Goal: Task Accomplishment & Management: Complete application form

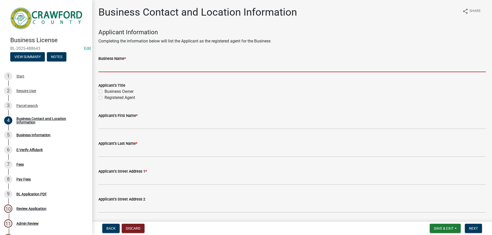
click at [117, 63] on input "Business Name *" at bounding box center [291, 67] width 387 height 11
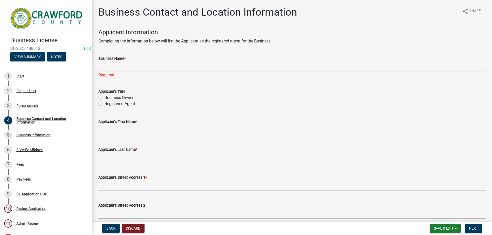
click at [101, 101] on div "Registered Agent" at bounding box center [291, 104] width 387 height 6
click at [101, 100] on div "Business Owner" at bounding box center [291, 98] width 387 height 6
click at [105, 99] on label "Business Owner" at bounding box center [119, 98] width 29 height 6
click at [105, 98] on input "Business Owner" at bounding box center [106, 96] width 3 height 3
radio input "true"
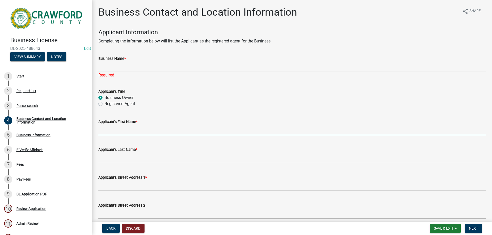
click at [109, 130] on input "Applicant's First Name *" at bounding box center [291, 130] width 387 height 11
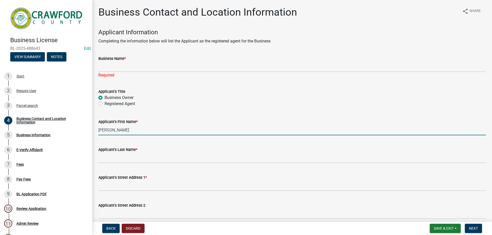
type input "[PERSON_NAME]"
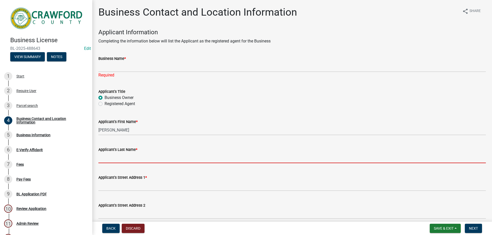
click at [107, 156] on input "Applicant's Last Name *" at bounding box center [291, 158] width 387 height 11
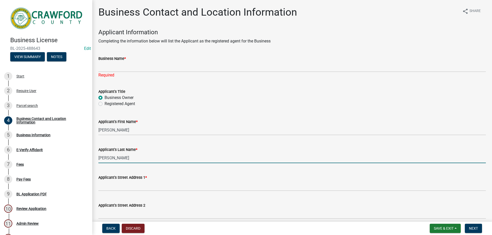
type input "[PERSON_NAME]"
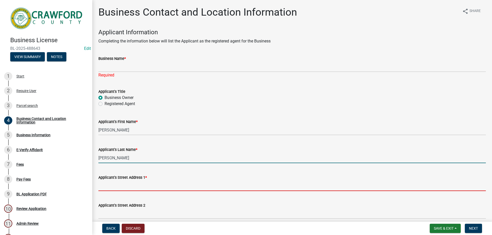
click at [143, 181] on input "Applicant's Street Address 1 *" at bounding box center [291, 186] width 387 height 11
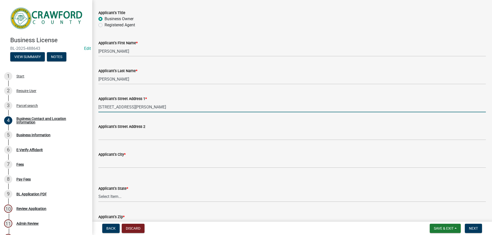
scroll to position [102, 0]
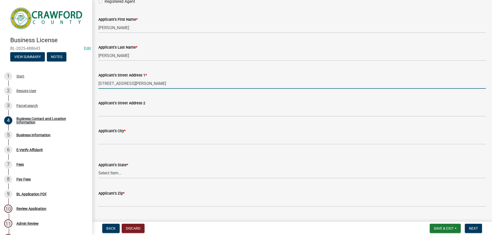
type input "[STREET_ADDRESS][PERSON_NAME]"
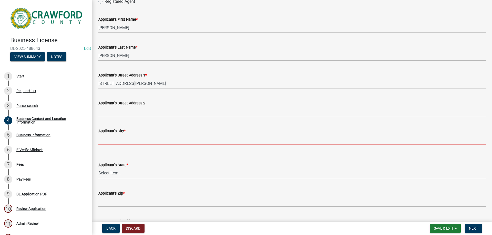
click at [128, 138] on input "Applicant's City *" at bounding box center [291, 139] width 387 height 11
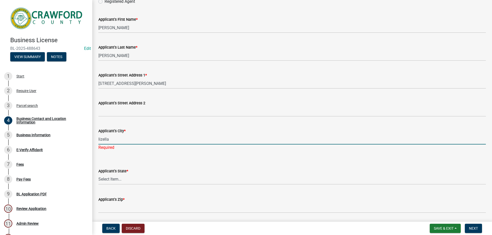
type input "Lizella"
click at [125, 181] on wm-data-entity-input "Applicant's State * Select Item... [US_STATE] [US_STATE] [US_STATE] [US_STATE] …" at bounding box center [291, 172] width 387 height 35
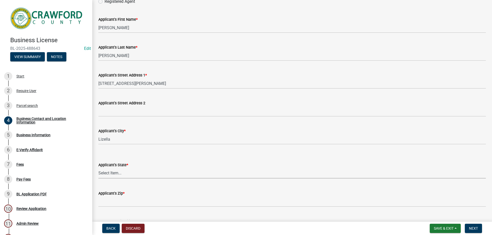
select select "GA"
click at [98, 168] on select "Select Item... [US_STATE] [US_STATE] [US_STATE] [US_STATE] [US_STATE] [US_STATE…" at bounding box center [291, 173] width 387 height 11
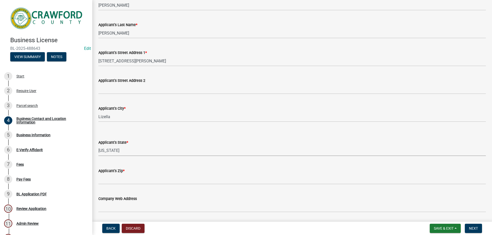
scroll to position [154, 0]
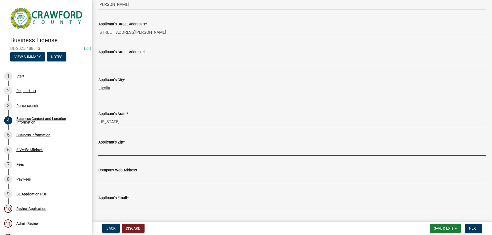
click at [126, 150] on input "Applicant's Zip *" at bounding box center [291, 151] width 387 height 11
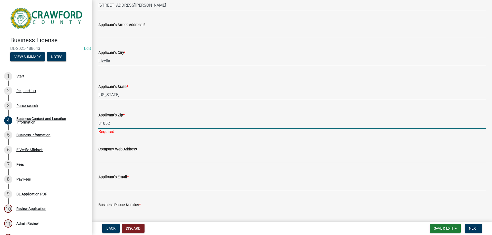
scroll to position [205, 0]
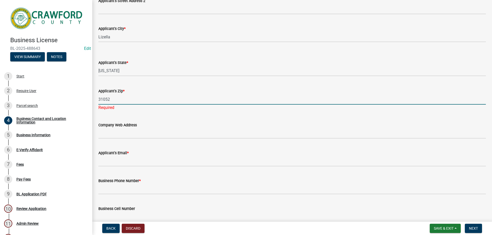
type input "31052"
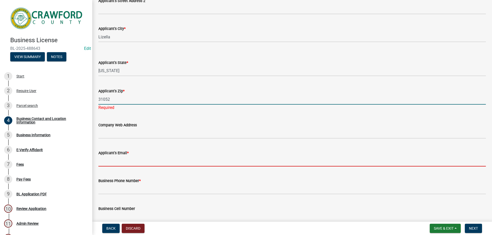
click at [124, 160] on input "Applicant's Email *" at bounding box center [291, 161] width 387 height 11
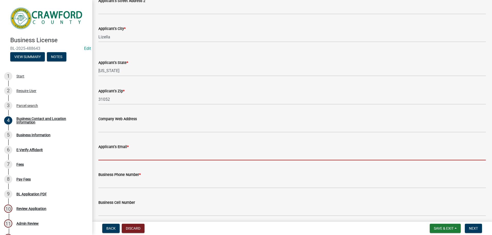
type input "[EMAIL_ADDRESS][DOMAIN_NAME]"
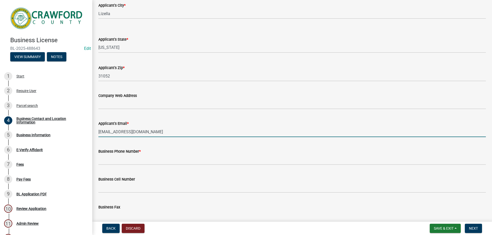
scroll to position [256, 0]
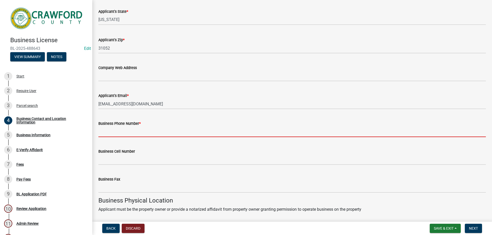
drag, startPoint x: 122, startPoint y: 132, endPoint x: 123, endPoint y: 135, distance: 3.0
click at [122, 132] on input "Business Phone Number *" at bounding box center [291, 132] width 387 height 11
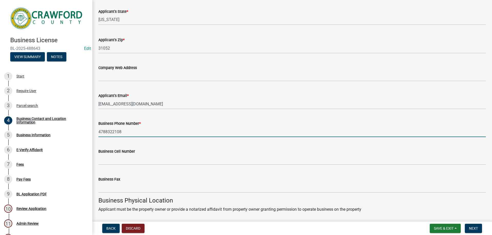
type input "4788322108"
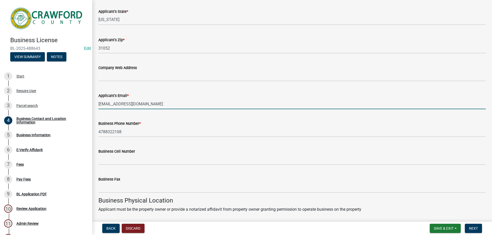
drag, startPoint x: 133, startPoint y: 102, endPoint x: 97, endPoint y: 102, distance: 35.6
click at [97, 102] on div "Applicant's Email * [EMAIL_ADDRESS][DOMAIN_NAME]" at bounding box center [292, 98] width 395 height 24
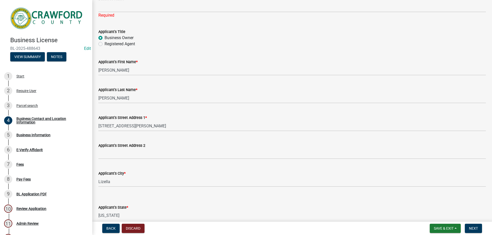
scroll to position [26, 0]
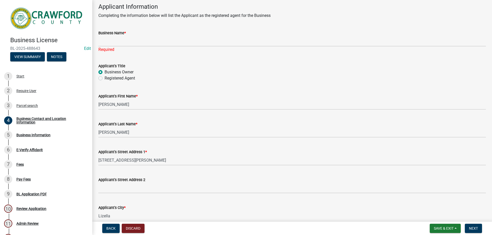
type input "[PERSON_NAME][EMAIL_ADDRESS][DOMAIN_NAME]"
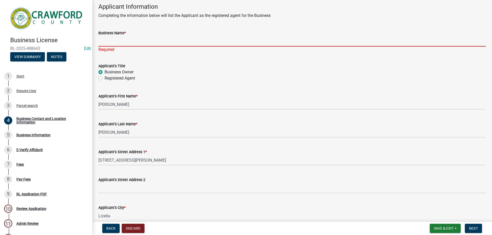
click at [114, 44] on input "Business Name *" at bounding box center [291, 41] width 387 height 11
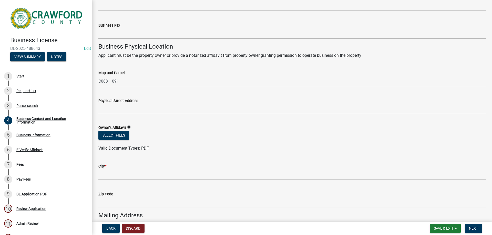
scroll to position [435, 0]
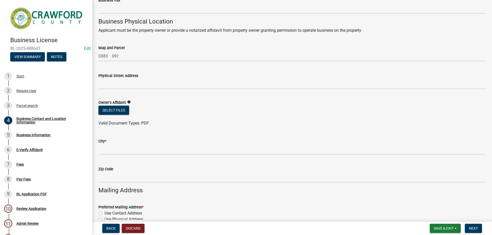
type input "Splash of Color"
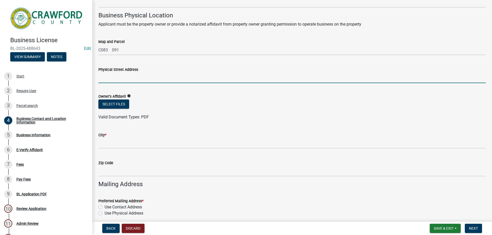
scroll to position [429, 0]
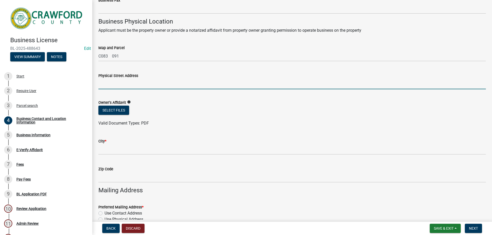
click at [139, 86] on input "Physical Street Address" at bounding box center [291, 84] width 387 height 11
click at [126, 85] on input "[STREET_ADDRESS][PERSON_NAME]" at bounding box center [291, 84] width 387 height 11
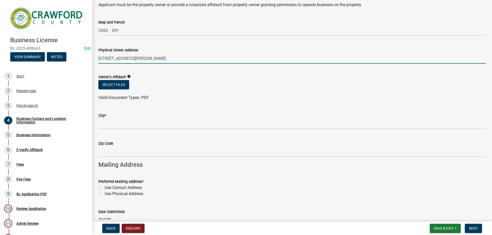
type input "[STREET_ADDRESS][PERSON_NAME]"
click at [119, 90] on div "Select files" at bounding box center [291, 85] width 387 height 11
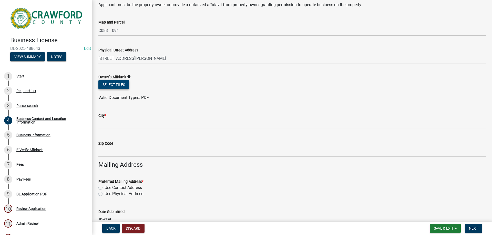
click at [119, 88] on button "Select files" at bounding box center [113, 84] width 31 height 9
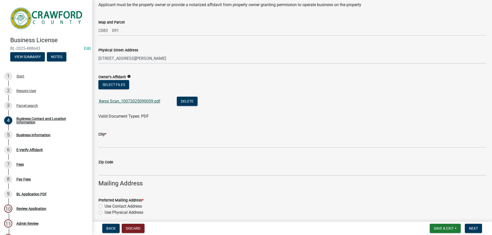
click at [133, 100] on link "Xerox Scan_10072025090059.pdf" at bounding box center [130, 101] width 62 height 5
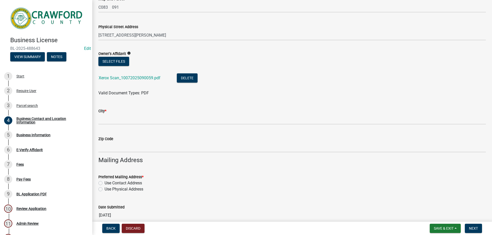
scroll to position [503, 0]
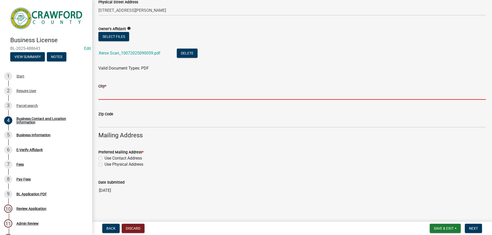
click at [114, 94] on input "City *" at bounding box center [291, 94] width 387 height 11
type input "Lizella"
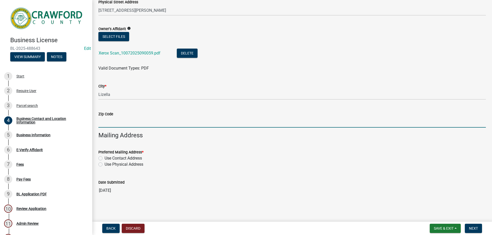
click at [115, 123] on input "Zip Code" at bounding box center [291, 122] width 387 height 11
type input "31052"
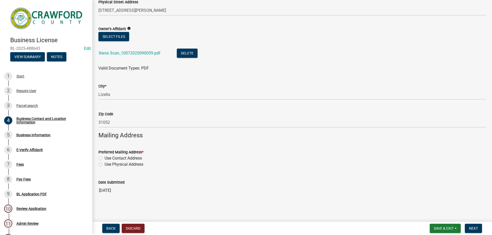
click at [105, 165] on label "Use Physical Address" at bounding box center [124, 165] width 39 height 6
click at [105, 165] on input "Use Physical Address" at bounding box center [106, 163] width 3 height 3
radio input "true"
click at [480, 235] on nav "Back Discard Save & Exit Save Save & Exit Next" at bounding box center [292, 228] width 400 height 13
click at [473, 230] on span "Next" at bounding box center [473, 229] width 9 height 4
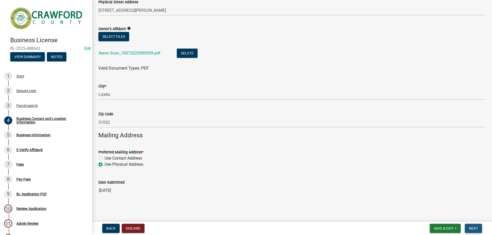
scroll to position [0, 0]
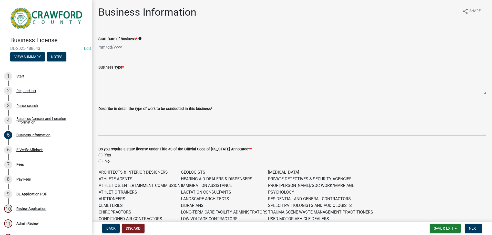
select select "10"
select select "2025"
click at [116, 48] on div "[PERSON_NAME] Feb Mar Apr [PERSON_NAME][DATE] Oct Nov [DATE] 1526 1527 1528 152…" at bounding box center [121, 47] width 47 height 11
click at [112, 82] on div "7" at bounding box center [112, 83] width 8 height 8
type input "[DATE]"
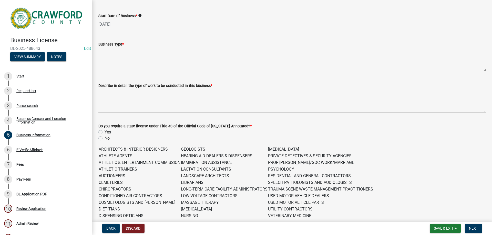
scroll to position [51, 0]
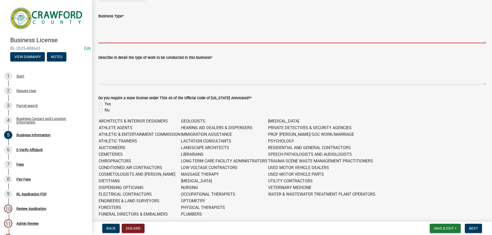
click at [113, 34] on textarea "Business Type *" at bounding box center [291, 31] width 387 height 24
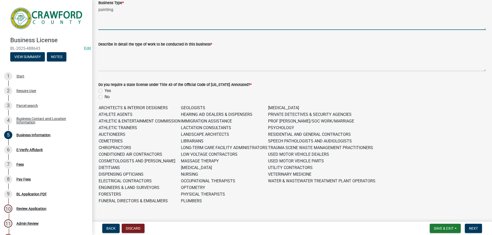
scroll to position [77, 0]
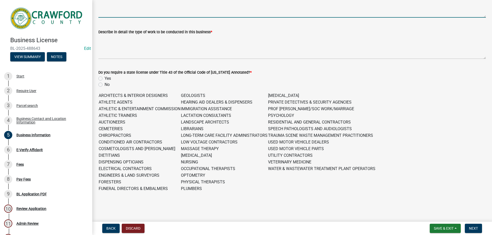
type textarea "painting"
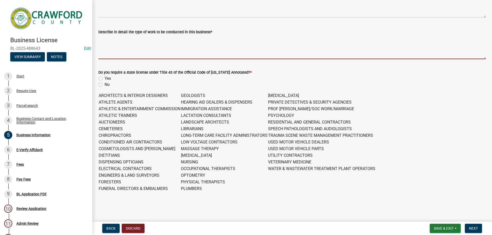
click at [159, 53] on textarea "Describe in detail the type of work to be conducted in this business *" at bounding box center [291, 47] width 387 height 24
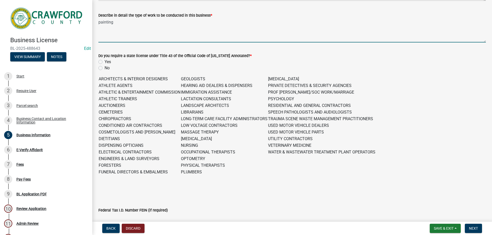
scroll to position [102, 0]
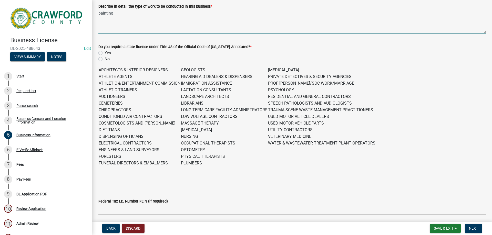
type textarea "painting"
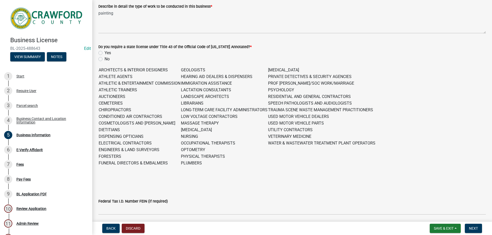
click at [105, 61] on label "No" at bounding box center [107, 59] width 5 height 6
click at [105, 59] on input "No" at bounding box center [106, 57] width 3 height 3
radio input "true"
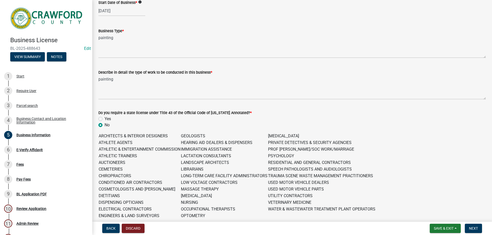
scroll to position [77, 0]
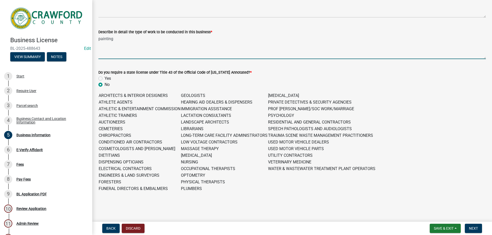
click at [133, 43] on textarea "painting" at bounding box center [291, 47] width 387 height 24
type textarea "painting houses"
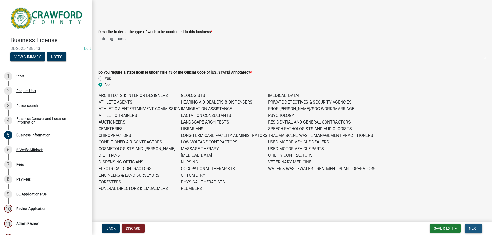
click at [472, 229] on span "Next" at bounding box center [473, 229] width 9 height 4
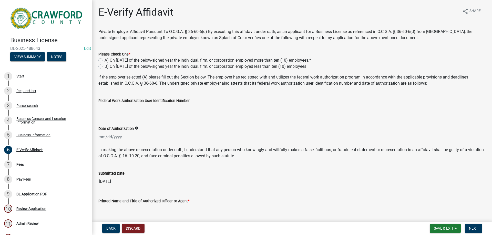
click at [105, 66] on label "B) On [DATE] of the below-signed year the individual, firm, or corporation empl…" at bounding box center [206, 67] width 202 height 6
click at [105, 66] on input "B) On [DATE] of the below-signed year the individual, firm, or corporation empl…" at bounding box center [106, 65] width 3 height 3
radio input "true"
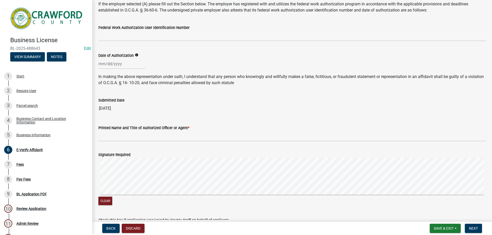
scroll to position [102, 0]
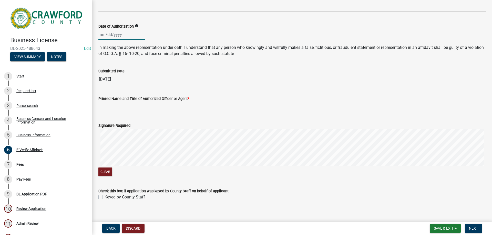
select select "10"
select select "2025"
click at [116, 38] on div "[PERSON_NAME] Feb Mar Apr [PERSON_NAME][DATE] Oct Nov [DATE] 1526 1527 1528 152…" at bounding box center [121, 34] width 47 height 11
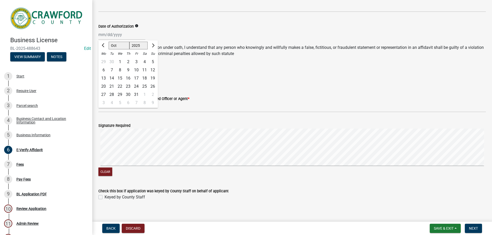
click at [182, 42] on wm-data-entity-input "Date of Authorization info [PERSON_NAME] Apr May Jun [DATE] Aug Sep Oct Nov [DA…" at bounding box center [291, 30] width 387 height 28
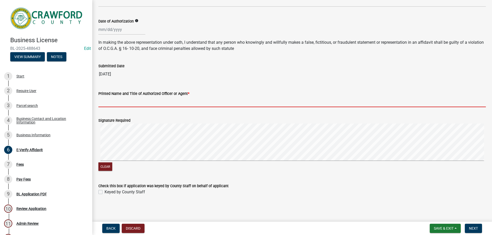
click at [146, 106] on input "Printed Name and Title of Authorized Officer or Agent *" at bounding box center [291, 102] width 387 height 11
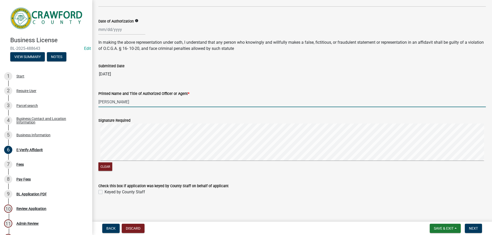
click at [364, 173] on wm-data-entity-input "Signature Required Clear" at bounding box center [291, 144] width 387 height 66
type input "[PERSON_NAME]"
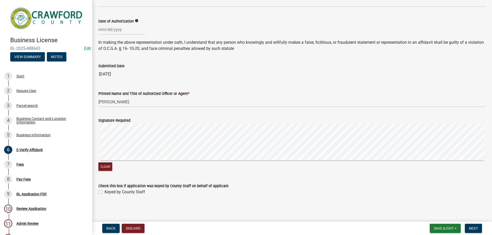
click at [105, 191] on label "Keyed by County Staff" at bounding box center [125, 192] width 40 height 6
click at [105, 191] on input "Keyed by County Staff" at bounding box center [106, 190] width 3 height 3
checkbox input "true"
click at [467, 227] on button "Next" at bounding box center [473, 228] width 17 height 9
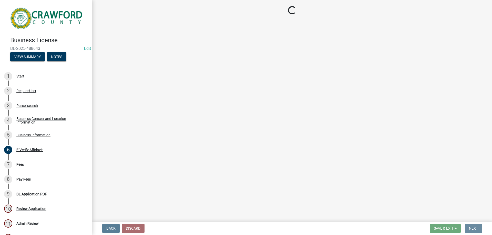
scroll to position [0, 0]
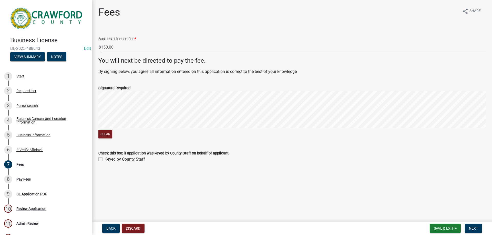
click at [105, 160] on label "Keyed by County Staff" at bounding box center [125, 160] width 40 height 6
click at [105, 160] on input "Keyed by County Staff" at bounding box center [106, 158] width 3 height 3
checkbox input "true"
click at [474, 231] on button "Next" at bounding box center [473, 228] width 17 height 9
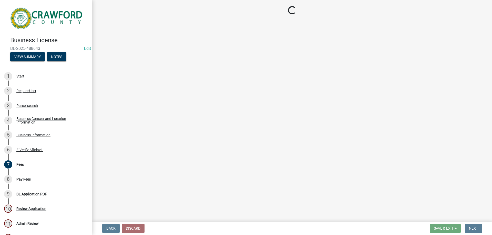
select select "3: 3"
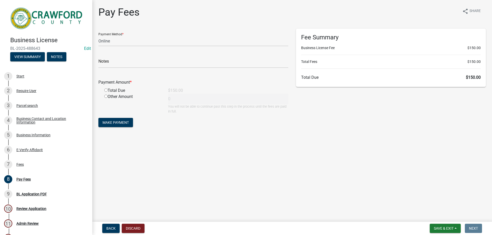
click at [105, 92] on div "Total Due" at bounding box center [132, 91] width 64 height 6
click at [106, 92] on div "Total Due" at bounding box center [132, 91] width 64 height 6
click at [107, 92] on input "radio" at bounding box center [105, 90] width 3 height 3
radio input "true"
type input "150"
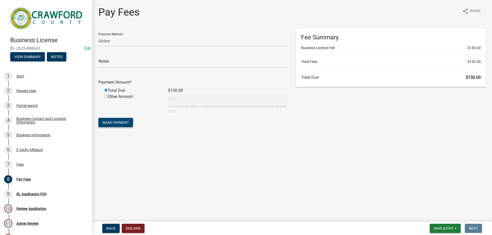
click at [114, 125] on span "Make Payment" at bounding box center [115, 123] width 26 height 4
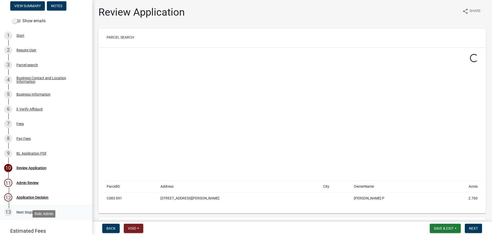
scroll to position [51, 0]
click at [470, 227] on span "Next" at bounding box center [473, 229] width 9 height 4
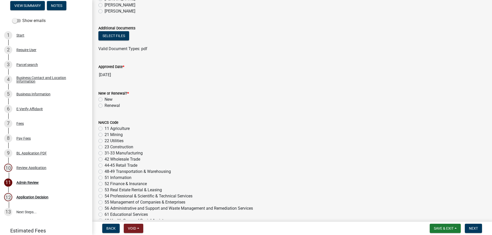
drag, startPoint x: 98, startPoint y: 10, endPoint x: 98, endPoint y: 13, distance: 3.1
click at [105, 10] on label "[PERSON_NAME]" at bounding box center [120, 11] width 31 height 6
click at [105, 10] on input "Layla Kriz" at bounding box center [106, 9] width 3 height 3
radio input "true"
click at [118, 38] on button "Select files" at bounding box center [113, 35] width 31 height 9
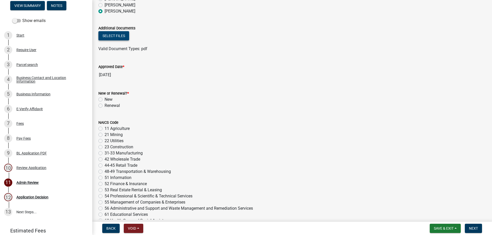
click at [110, 36] on button "Select files" at bounding box center [113, 35] width 31 height 9
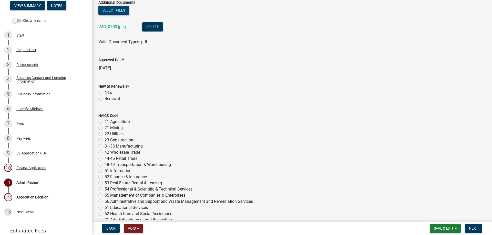
scroll to position [102, 0]
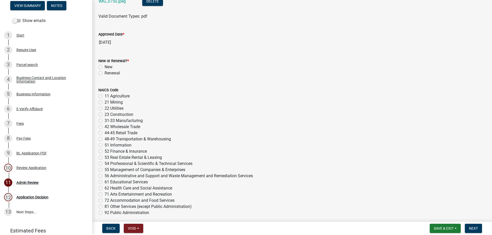
click at [105, 67] on label "New" at bounding box center [109, 67] width 8 height 6
click at [105, 67] on input "New" at bounding box center [106, 65] width 3 height 3
radio input "true"
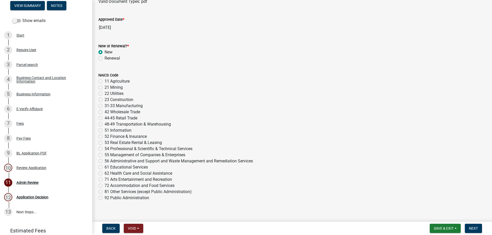
scroll to position [131, 0]
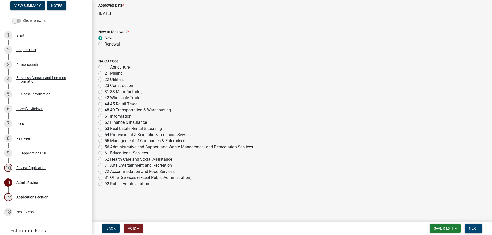
click at [477, 226] on button "Next" at bounding box center [473, 228] width 17 height 9
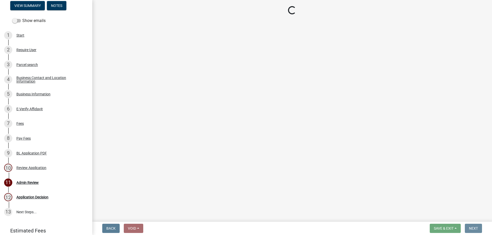
scroll to position [0, 0]
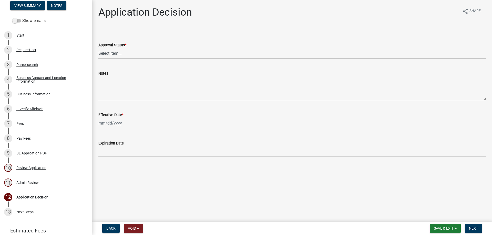
click at [113, 53] on select "Select Item... Approved Denied" at bounding box center [291, 53] width 387 height 11
click at [98, 48] on select "Select Item... Approved Denied" at bounding box center [291, 53] width 387 height 11
select select "154a3ead-b6ba-47d9-92f4-4d38623f667a"
click at [109, 121] on div at bounding box center [121, 123] width 47 height 11
select select "10"
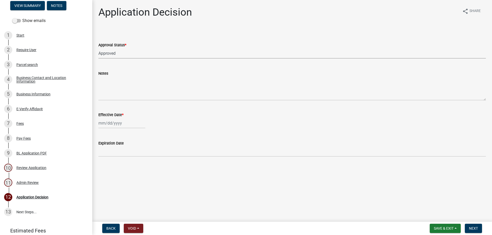
select select "2025"
click at [114, 158] on div "7" at bounding box center [112, 159] width 8 height 8
type input "[DATE]"
click at [472, 228] on span "Next" at bounding box center [473, 229] width 9 height 4
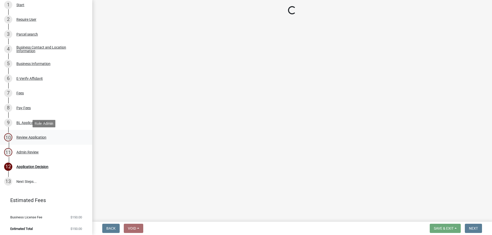
scroll to position [82, 0]
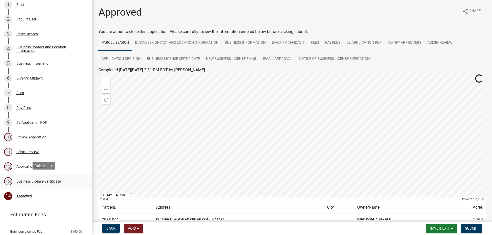
click at [54, 180] on div "Business License Certificate" at bounding box center [38, 182] width 44 height 4
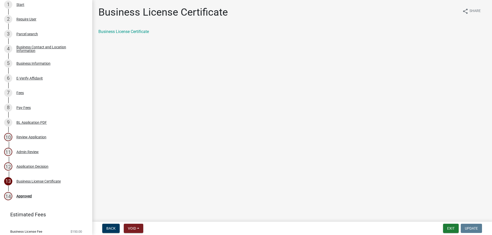
click at [134, 35] on div "Business License Certificate" at bounding box center [292, 34] width 395 height 10
click at [134, 32] on link "Business License Certificate" at bounding box center [123, 31] width 50 height 5
click at [43, 190] on link "14 Approved" at bounding box center [46, 196] width 92 height 15
